Goal: Transaction & Acquisition: Purchase product/service

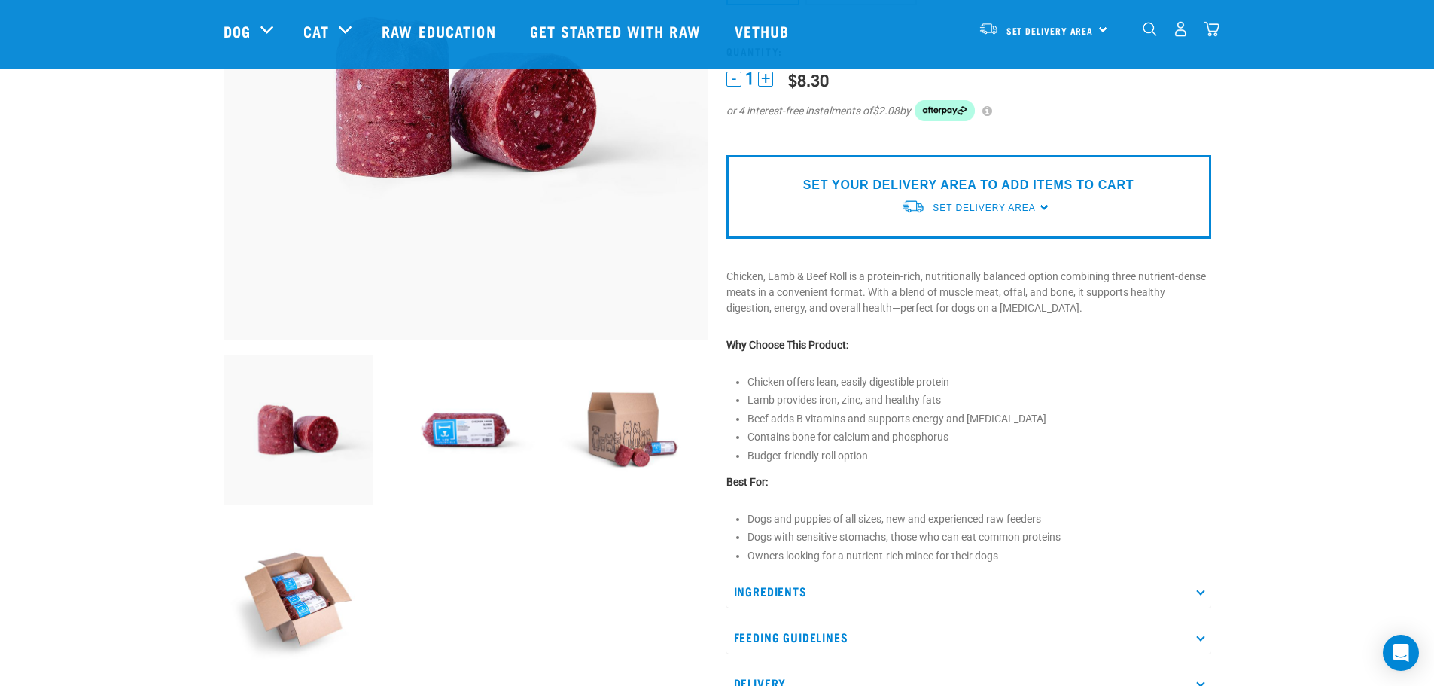
scroll to position [226, 0]
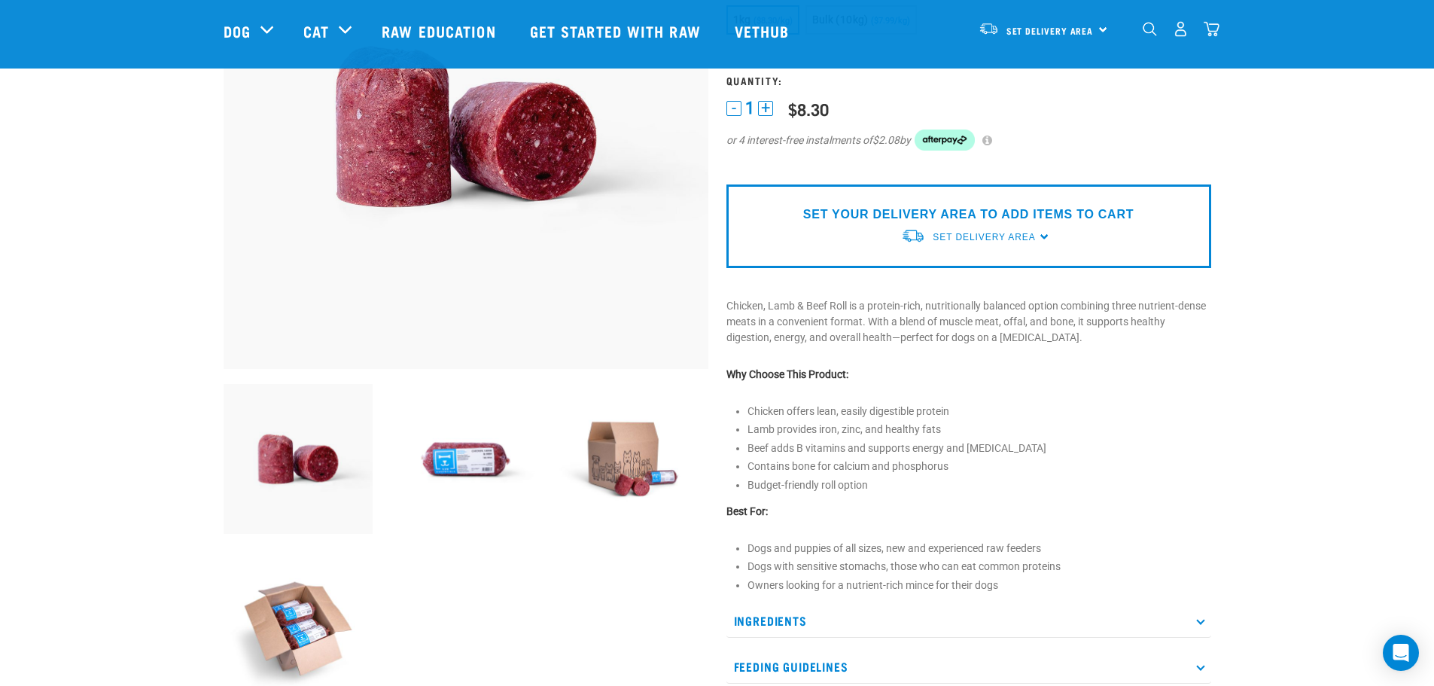
click at [495, 458] on img at bounding box center [466, 459] width 150 height 150
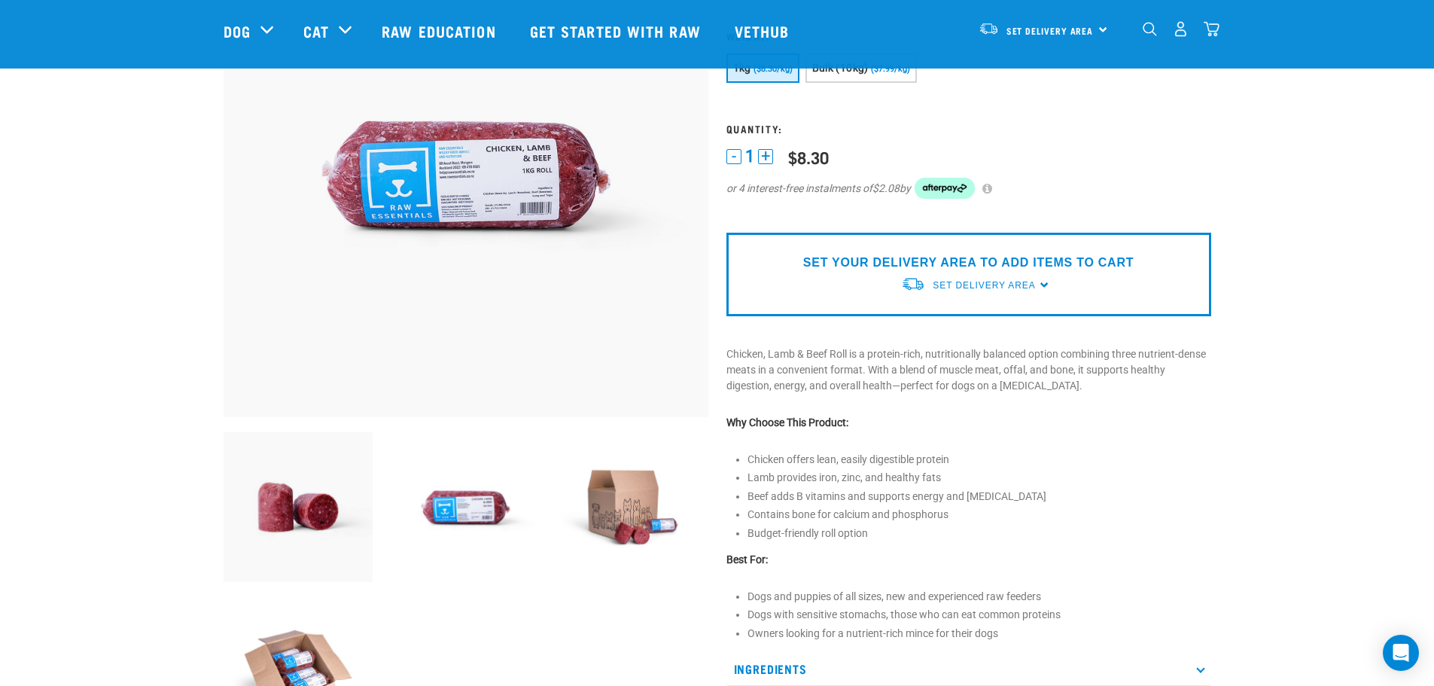
scroll to position [151, 0]
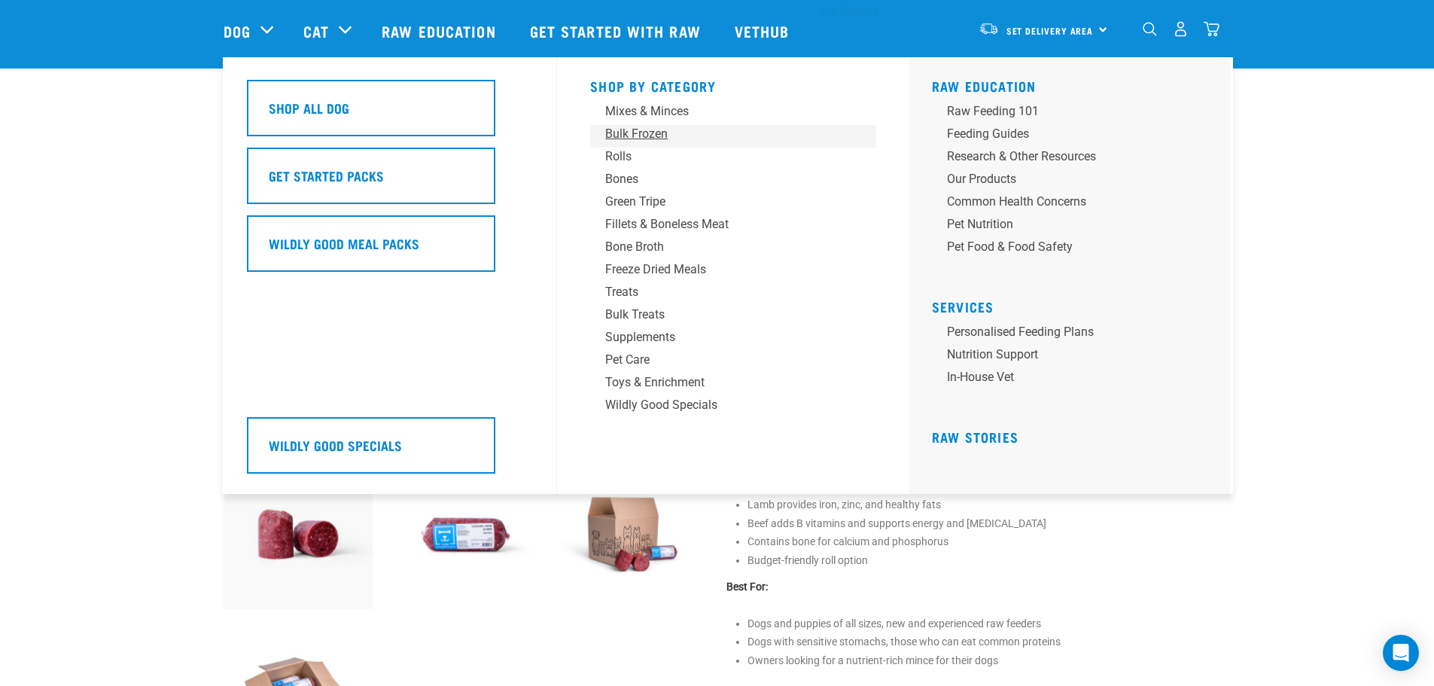
click at [659, 131] on div "Bulk Frozen" at bounding box center [722, 134] width 235 height 18
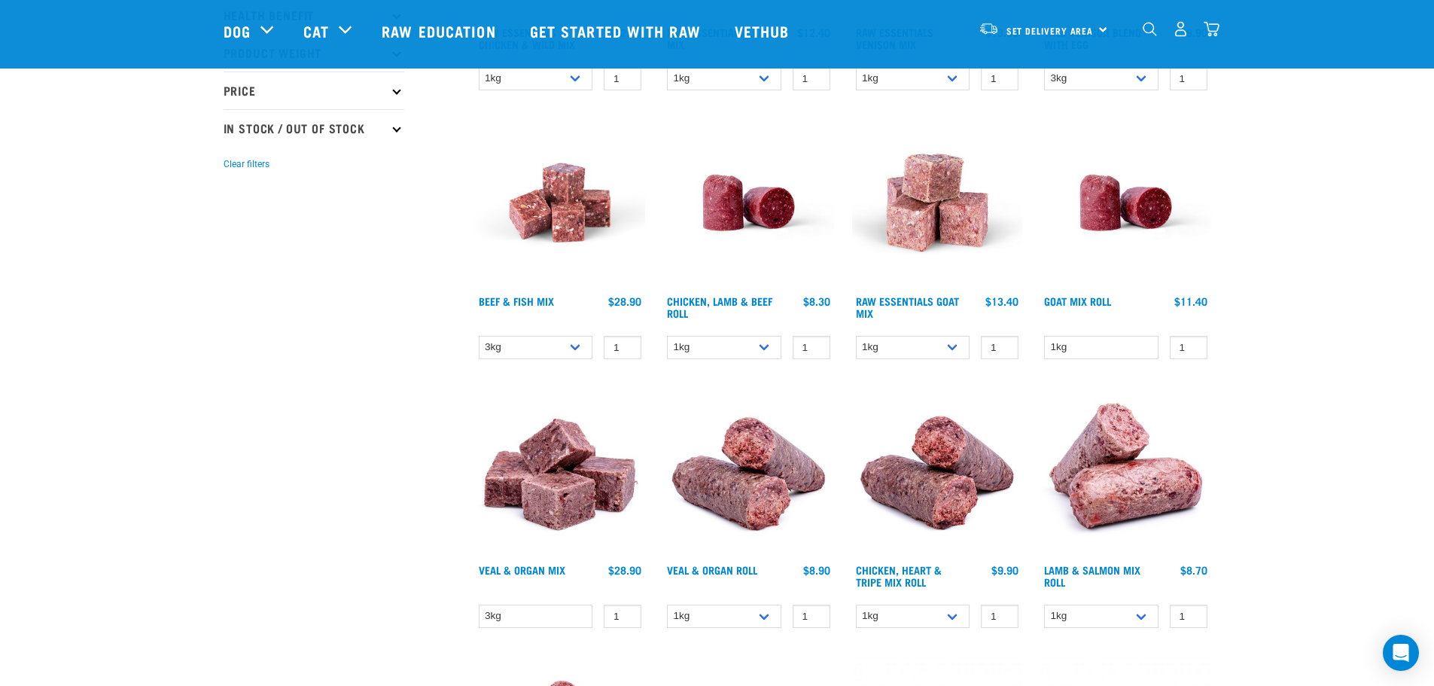
scroll to position [602, 0]
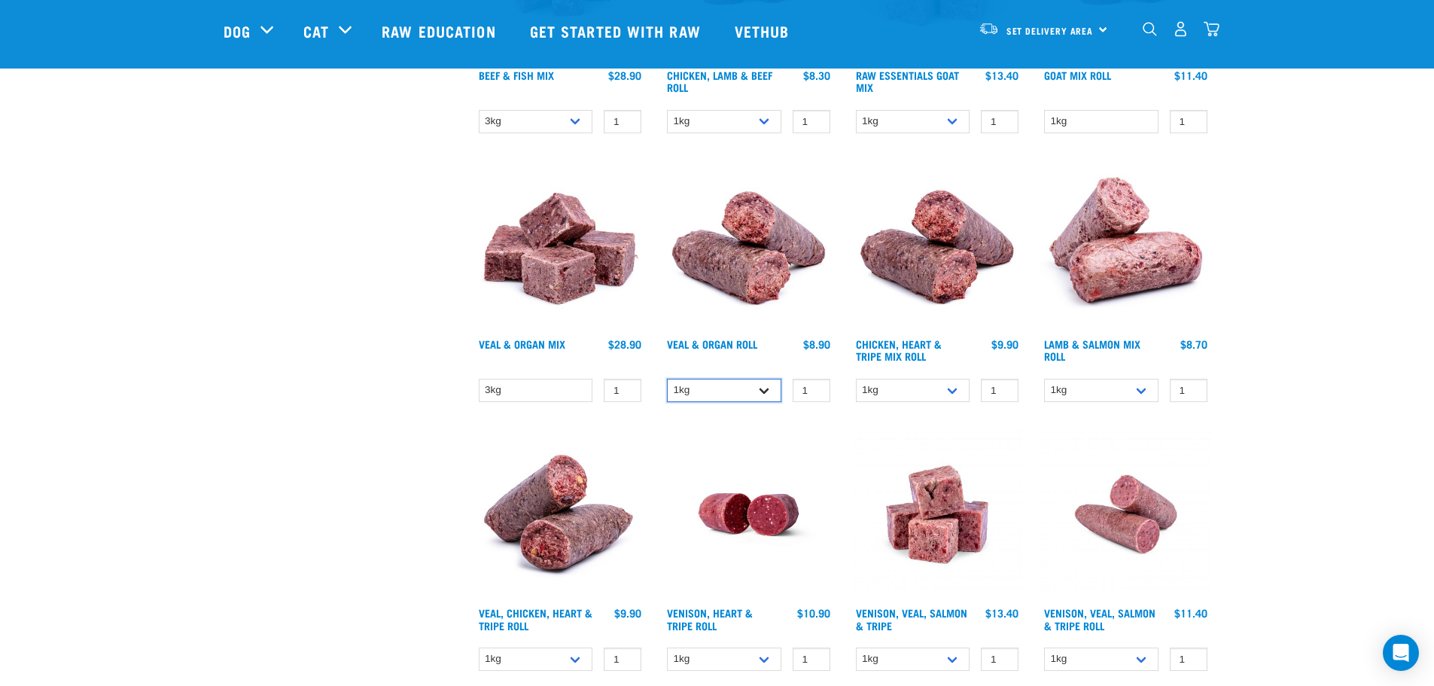
click at [760, 392] on select "1kg Bulk (10kg)" at bounding box center [724, 390] width 114 height 23
click at [766, 392] on select "1kg Bulk (10kg)" at bounding box center [724, 390] width 114 height 23
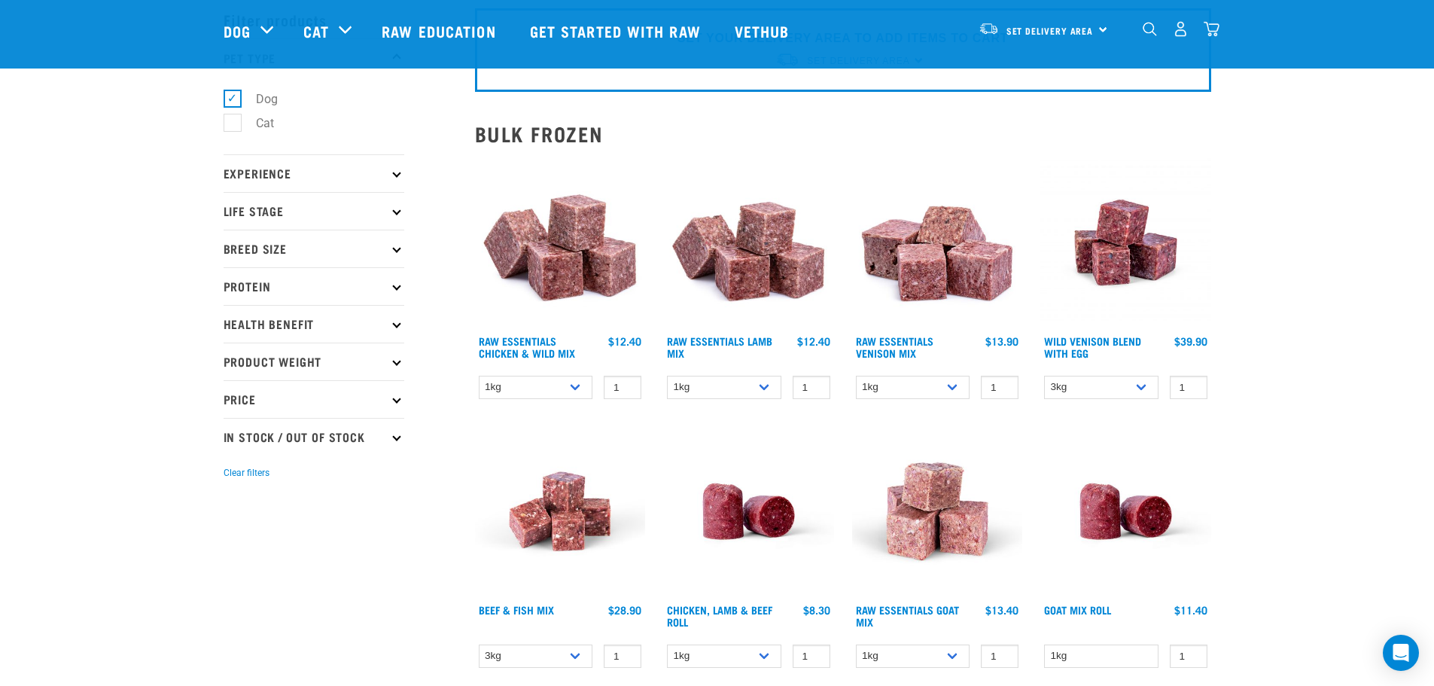
scroll to position [0, 0]
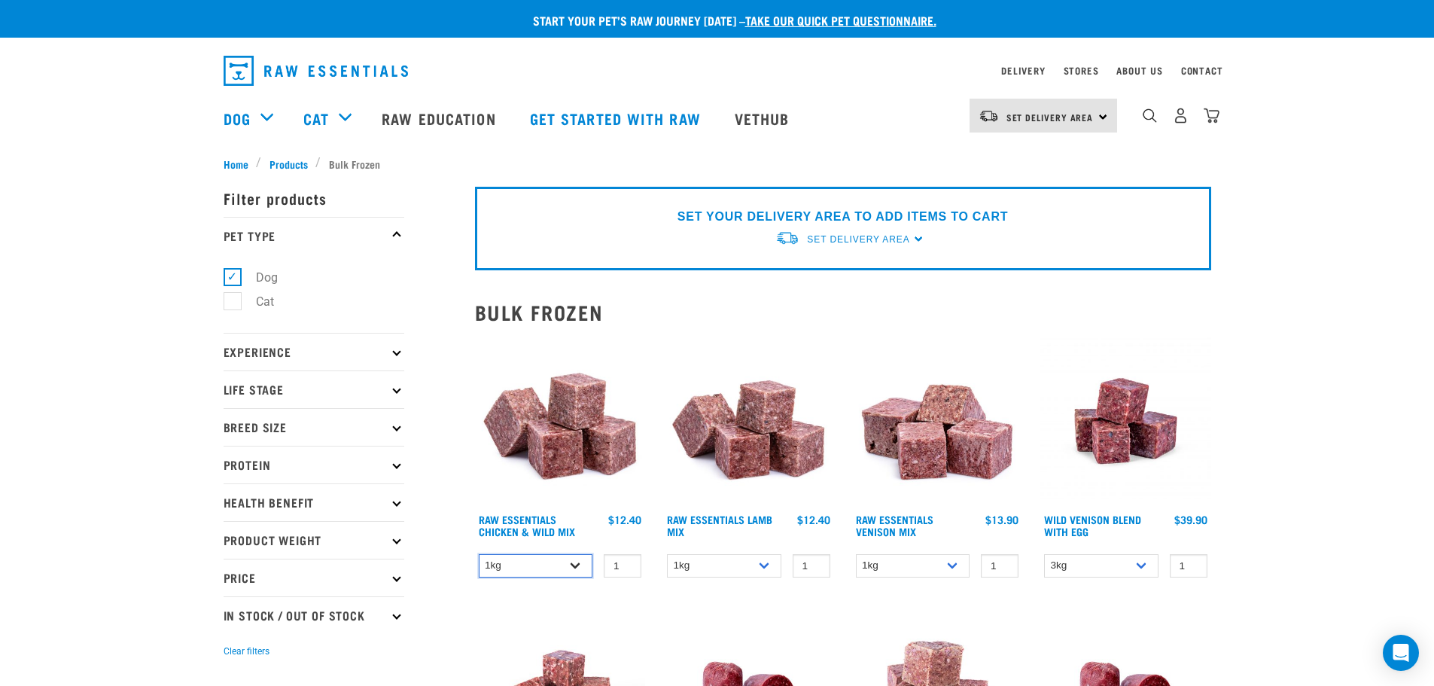
click at [568, 566] on select "1kg 3kg Bulk (10kg)" at bounding box center [536, 565] width 114 height 23
click at [1026, 71] on link "Delivery" at bounding box center [1023, 70] width 44 height 5
